Goal: Task Accomplishment & Management: Use online tool/utility

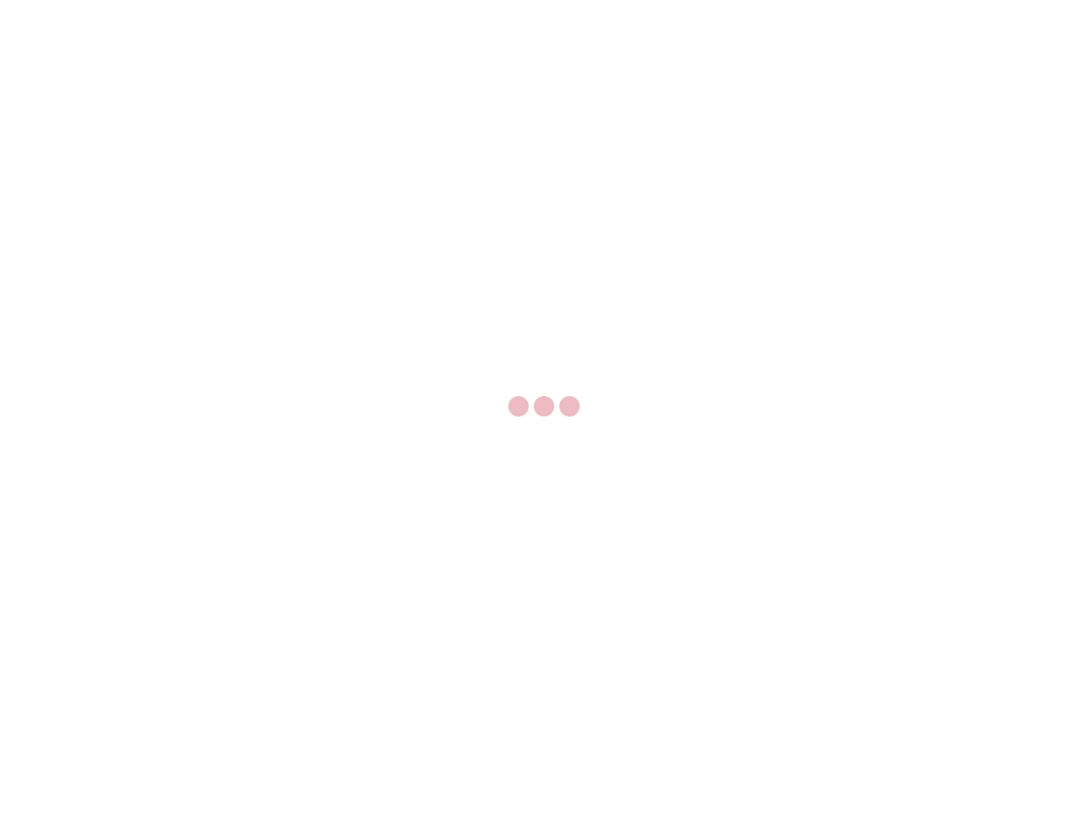
select select "US"
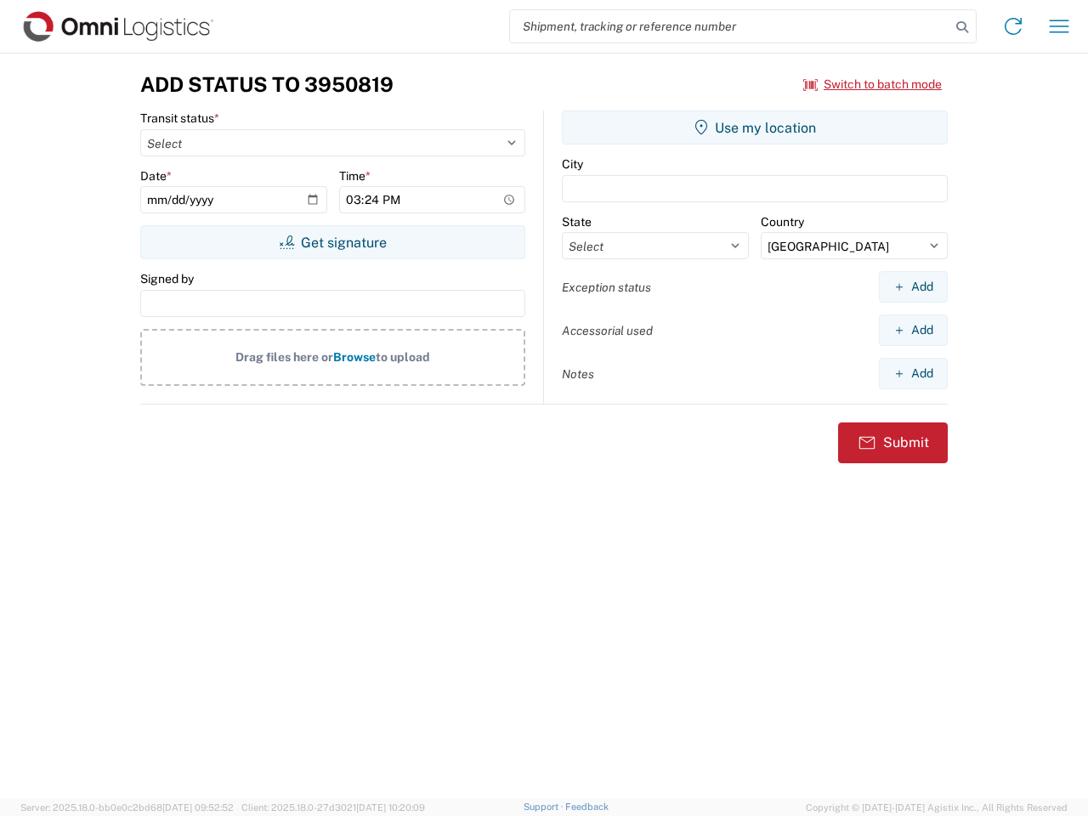
click at [730, 26] on input "search" at bounding box center [730, 26] width 440 height 32
click at [962, 27] on icon at bounding box center [962, 27] width 24 height 24
click at [1013, 26] on icon at bounding box center [1012, 26] width 27 height 27
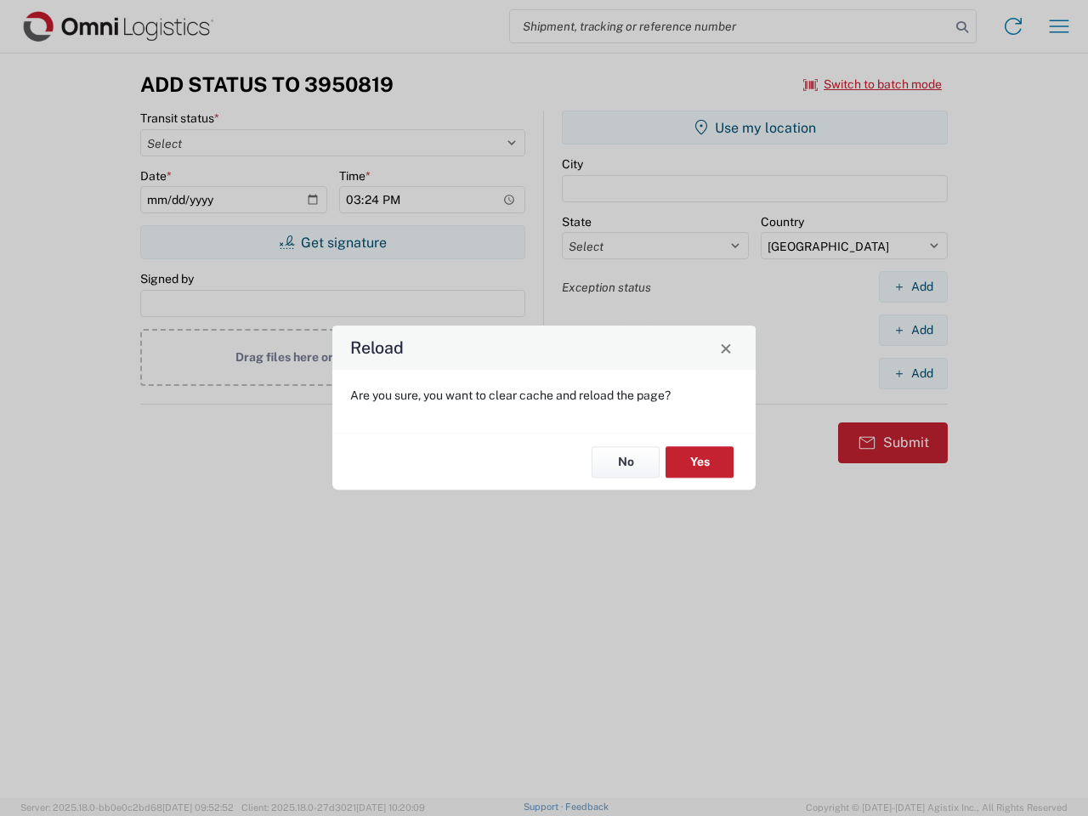
click at [1059, 26] on div "Reload Are you sure, you want to clear cache and reload the page? No Yes" at bounding box center [544, 408] width 1088 height 816
click at [873, 84] on div "Reload Are you sure, you want to clear cache and reload the page? No Yes" at bounding box center [544, 408] width 1088 height 816
click at [332, 242] on div "Reload Are you sure, you want to clear cache and reload the page? No Yes" at bounding box center [544, 408] width 1088 height 816
click at [755, 127] on div "Reload Are you sure, you want to clear cache and reload the page? No Yes" at bounding box center [544, 408] width 1088 height 816
click at [913, 286] on div "Reload Are you sure, you want to clear cache and reload the page? No Yes" at bounding box center [544, 408] width 1088 height 816
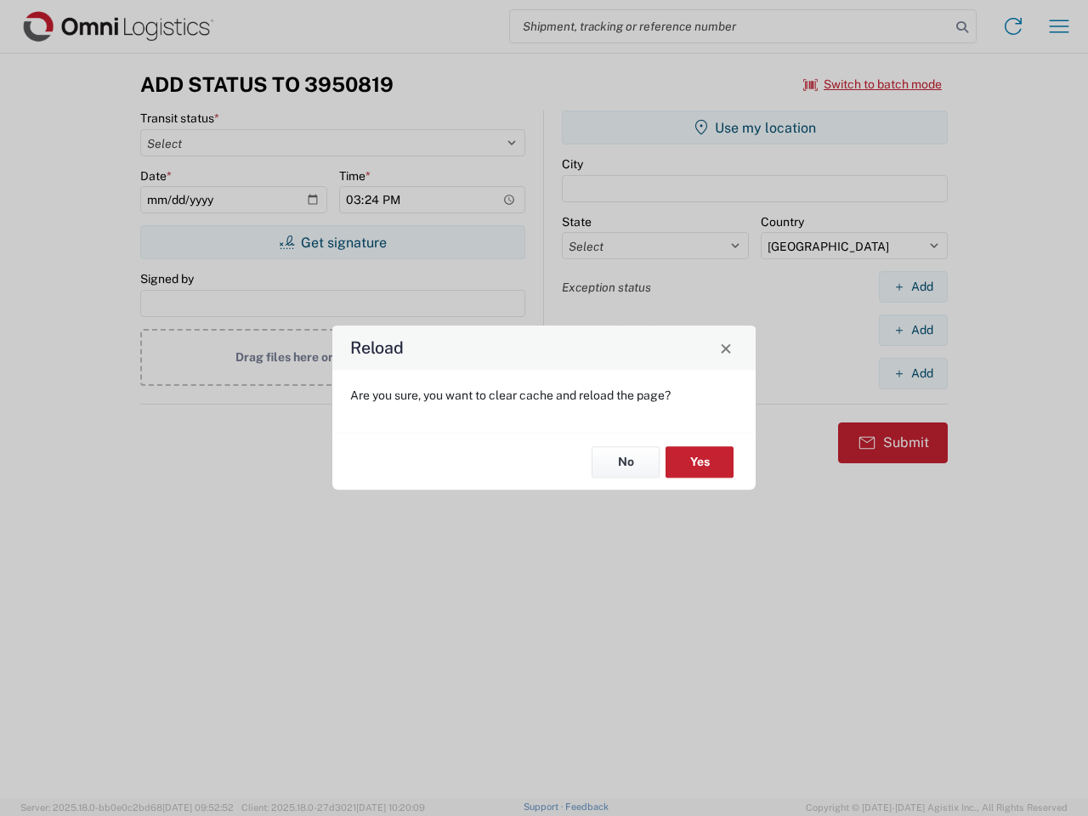
click at [913, 330] on div "Reload Are you sure, you want to clear cache and reload the page? No Yes" at bounding box center [544, 408] width 1088 height 816
click at [913, 373] on div "Reload Are you sure, you want to clear cache and reload the page? No Yes" at bounding box center [544, 408] width 1088 height 816
